Goal: Task Accomplishment & Management: Manage account settings

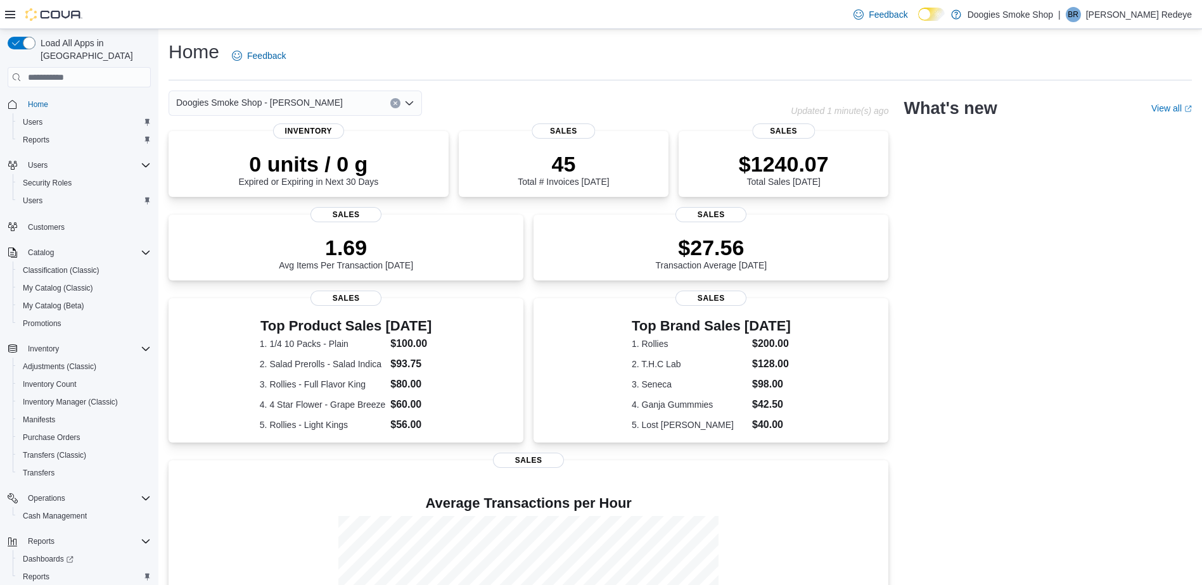
click at [1153, 11] on p "[PERSON_NAME] Redeye" at bounding box center [1139, 14] width 106 height 15
click at [1116, 124] on span "Sign Out" at bounding box center [1110, 124] width 34 height 13
